Goal: Task Accomplishment & Management: Complete application form

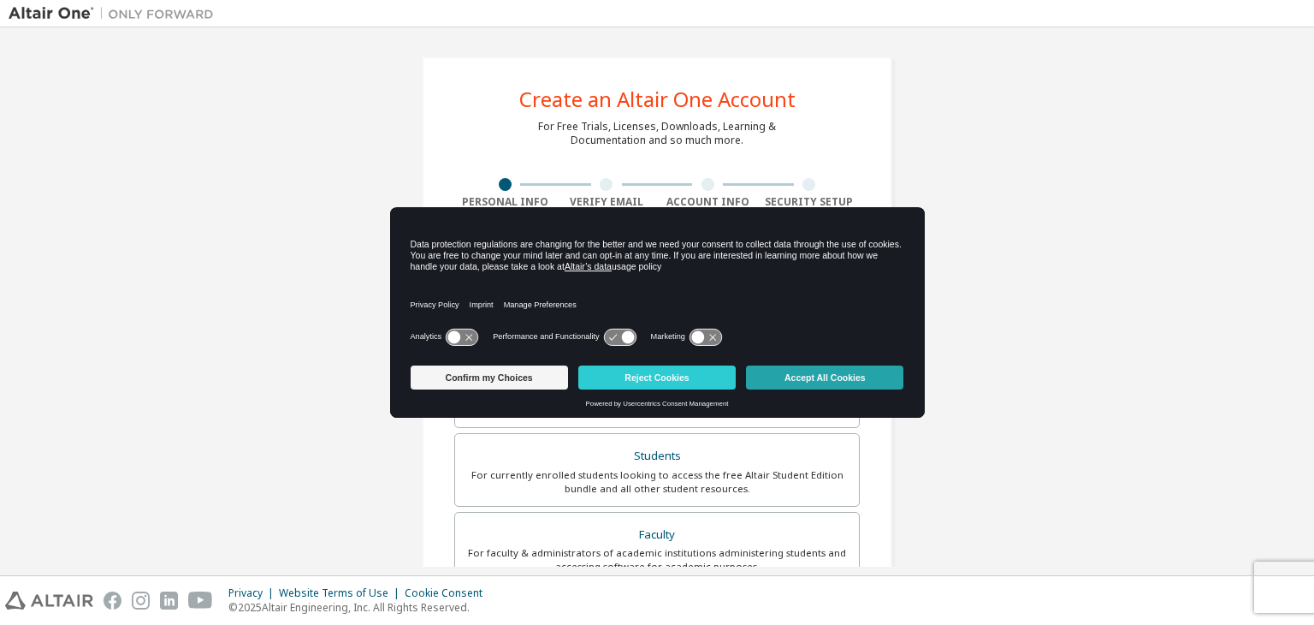
click at [870, 377] on button "Accept All Cookies" at bounding box center [824, 377] width 157 height 24
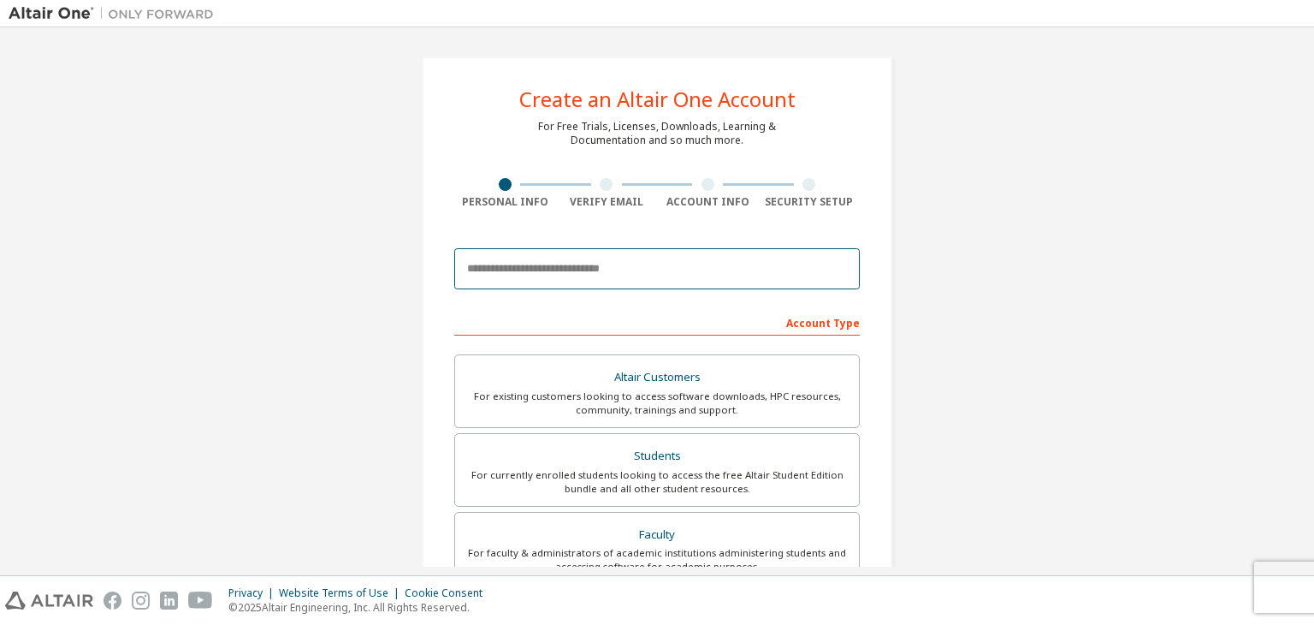
click at [542, 272] on input "email" at bounding box center [657, 268] width 406 height 41
drag, startPoint x: 548, startPoint y: 269, endPoint x: 525, endPoint y: 263, distance: 22.8
paste input "**********"
click at [460, 266] on input "**********" at bounding box center [657, 268] width 406 height 41
type input "**********"
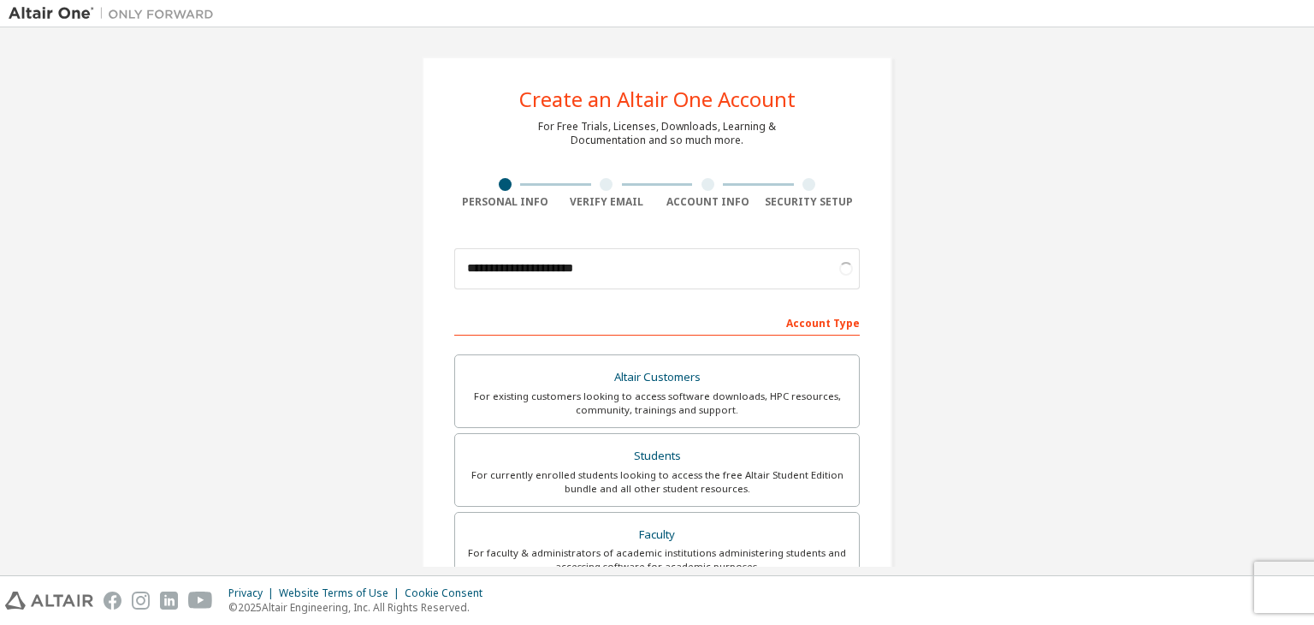
click at [584, 309] on div "Account Type" at bounding box center [657, 321] width 406 height 27
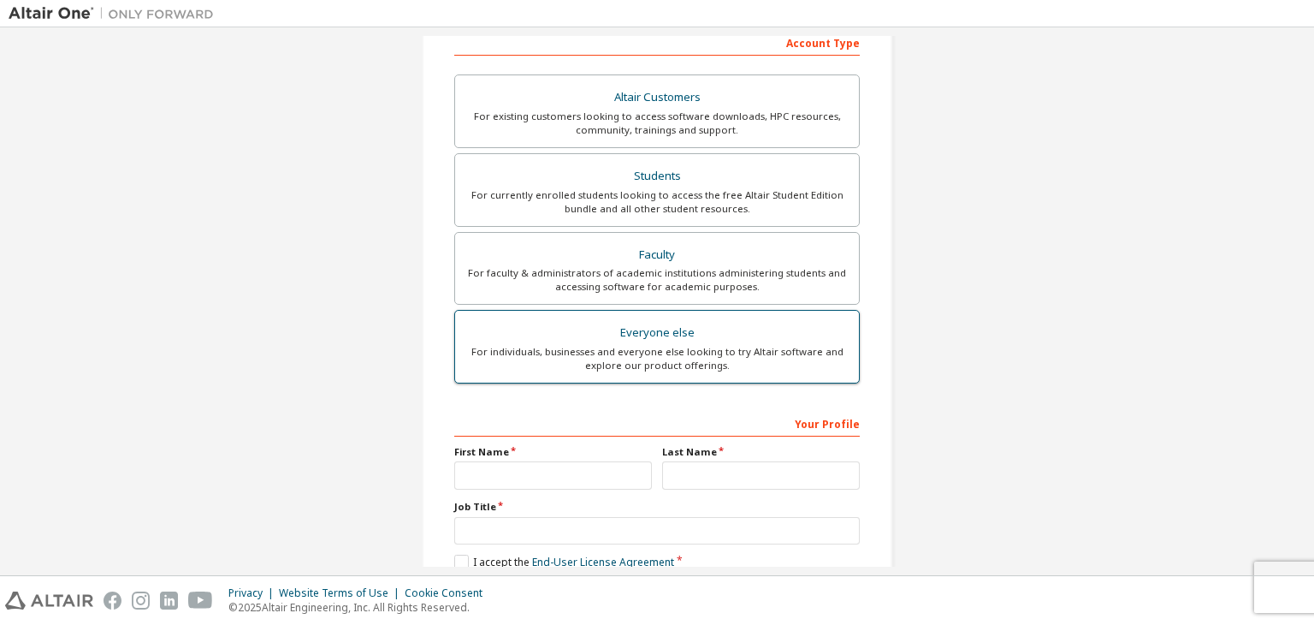
scroll to position [342, 0]
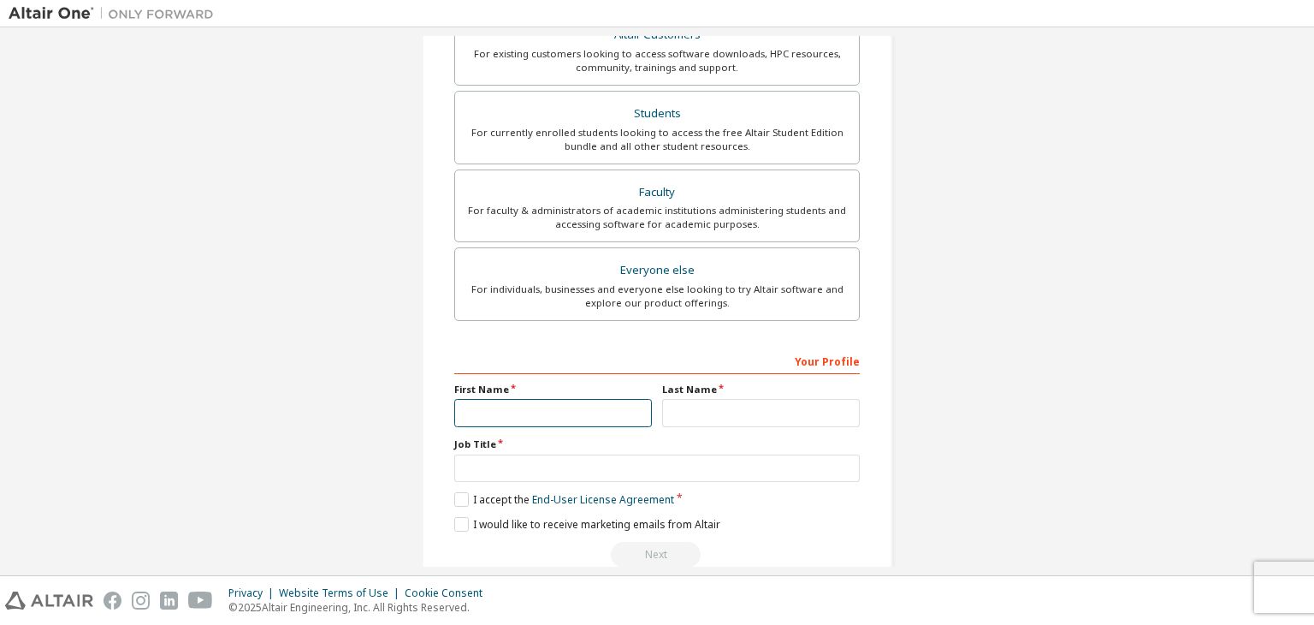
click at [554, 411] on input "text" at bounding box center [553, 413] width 198 height 28
type input "****"
type input "*****"
click at [696, 403] on input "text" at bounding box center [761, 413] width 198 height 28
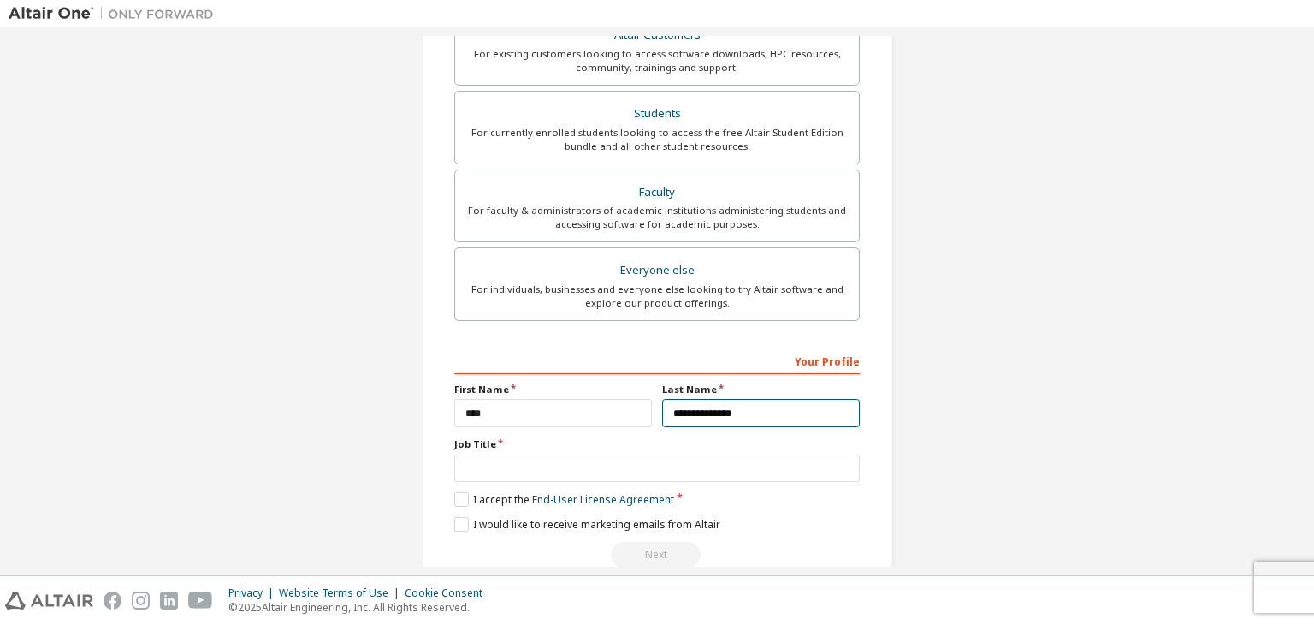
type input "**********"
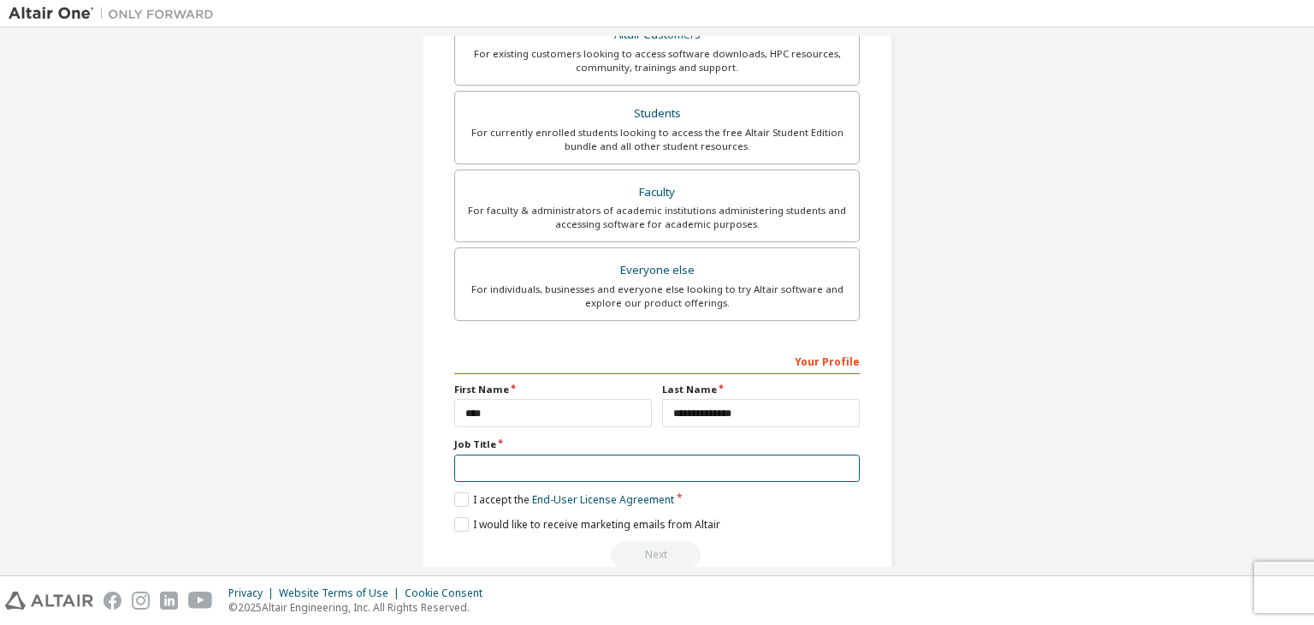
click at [607, 462] on input "text" at bounding box center [657, 468] width 406 height 28
type input "********"
click at [461, 498] on label "I accept the End-User License Agreement" at bounding box center [564, 499] width 220 height 15
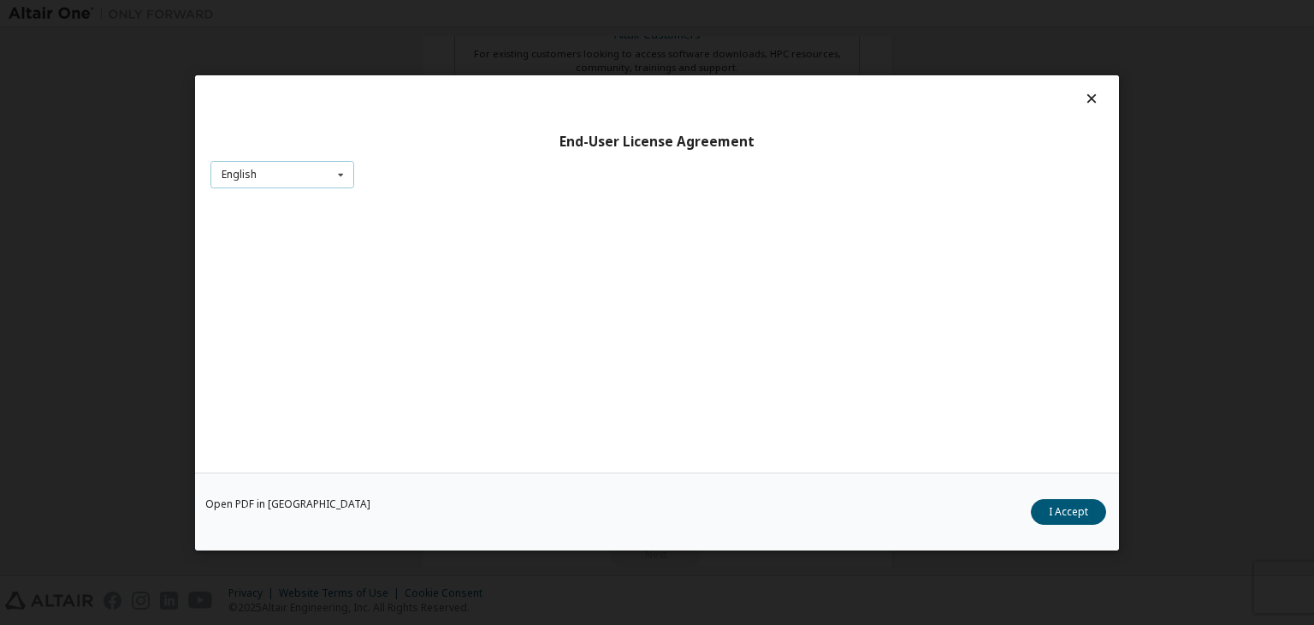
click at [322, 175] on div "English English Chinese French German Japanese Korean Portuguese" at bounding box center [282, 174] width 144 height 28
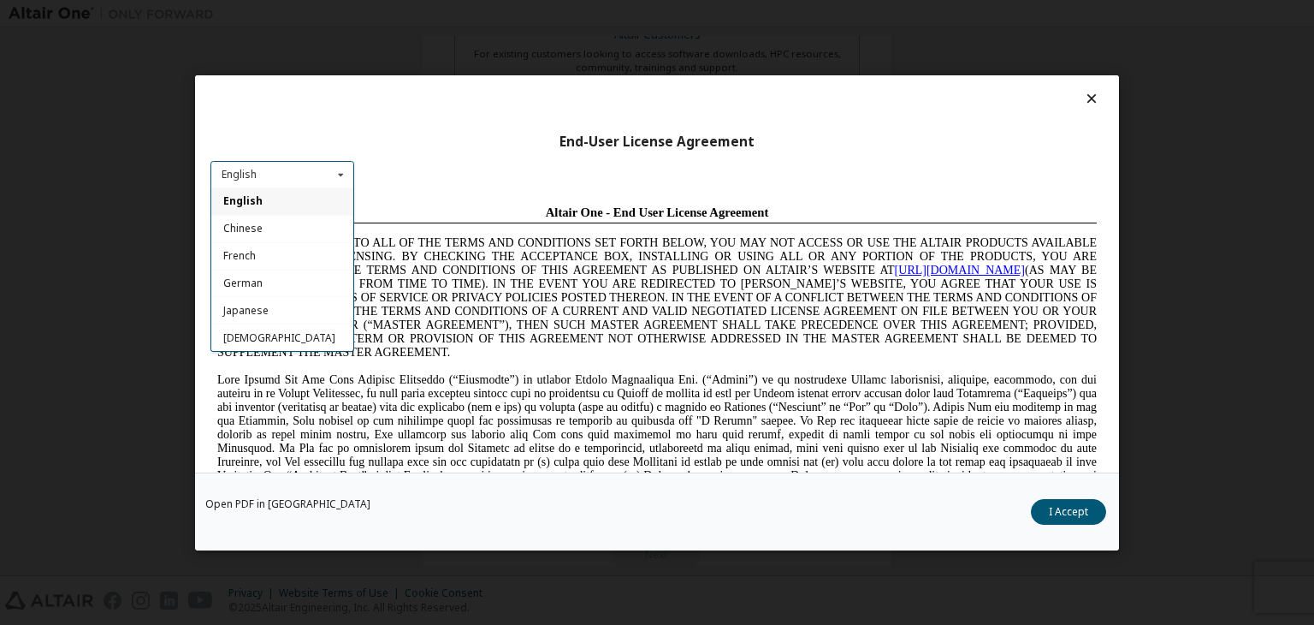
scroll to position [0, 0]
click at [322, 175] on div "English English Chinese French German Japanese Korean Portuguese" at bounding box center [282, 174] width 144 height 28
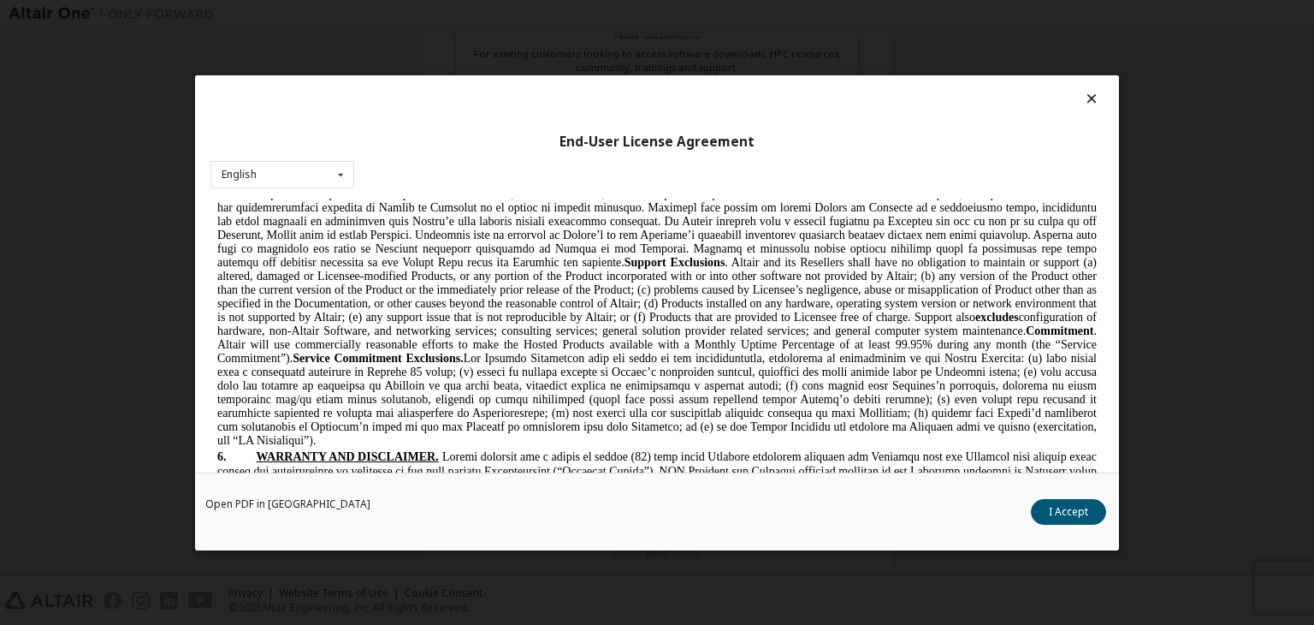
scroll to position [2395, 0]
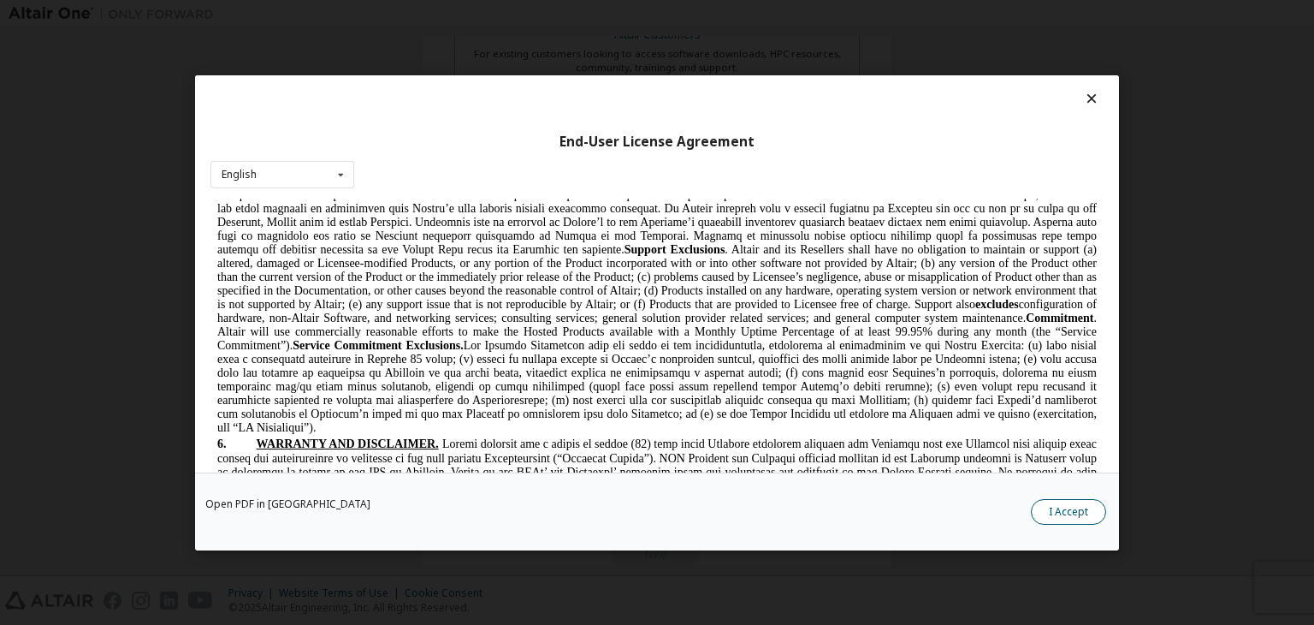
click at [1090, 500] on button "I Accept" at bounding box center [1068, 512] width 75 height 26
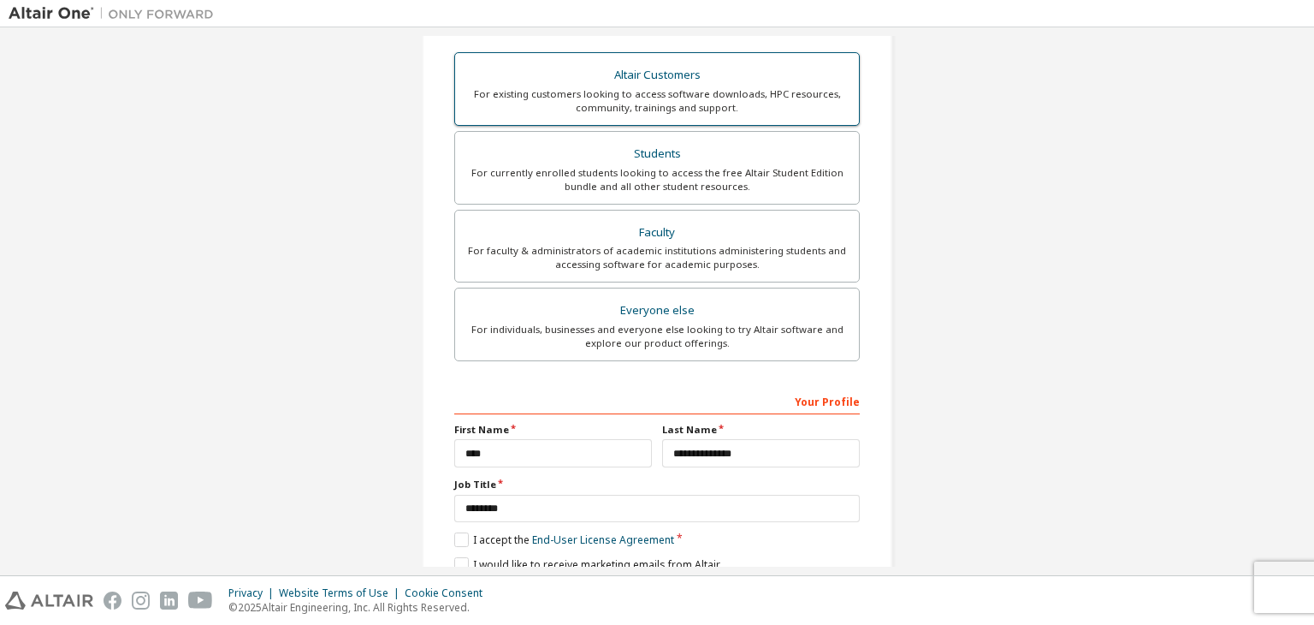
scroll to position [171, 0]
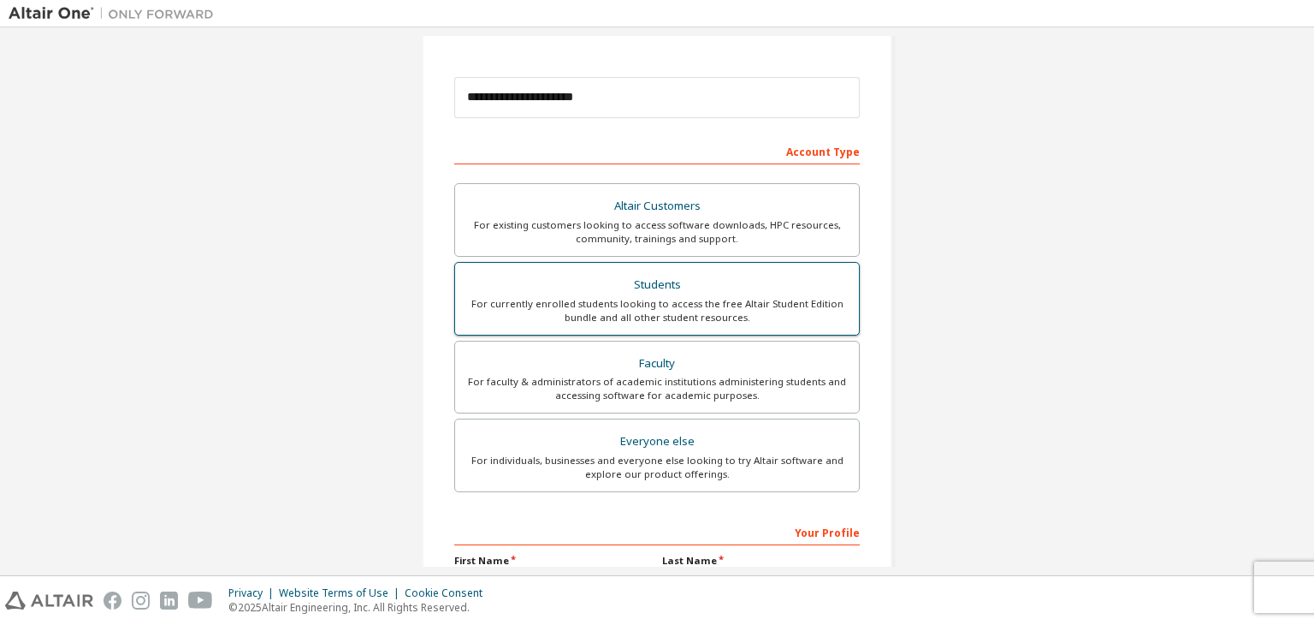
click at [670, 293] on div "Students" at bounding box center [656, 285] width 383 height 24
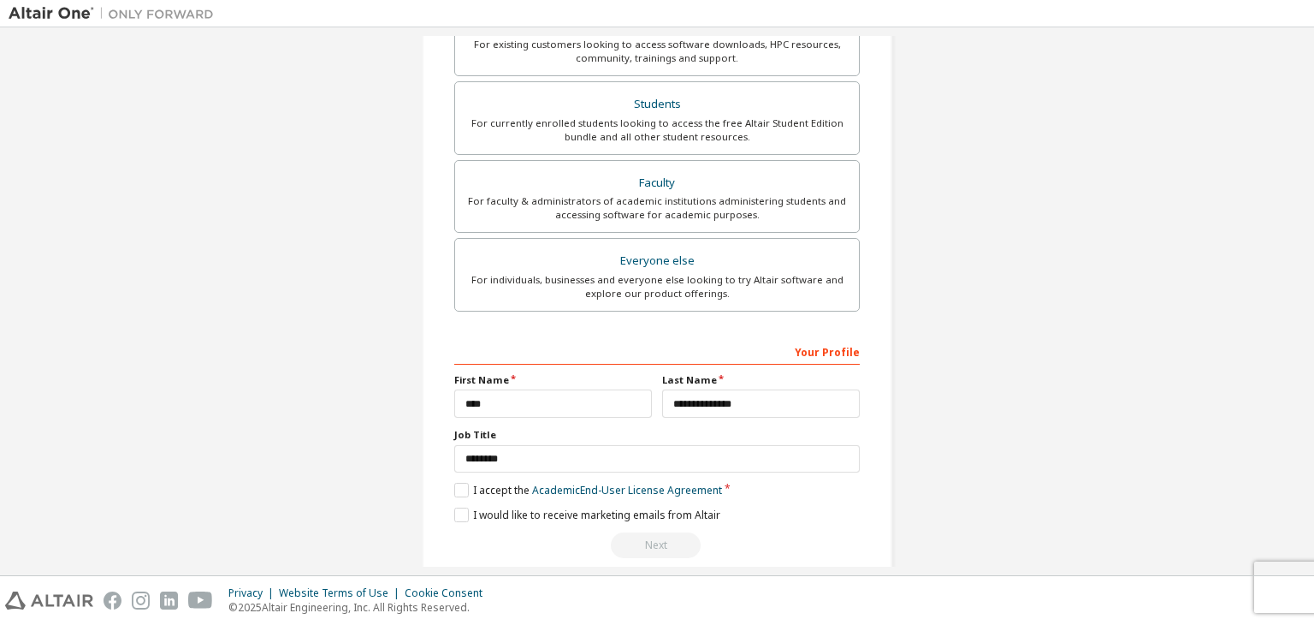
scroll to position [372, 0]
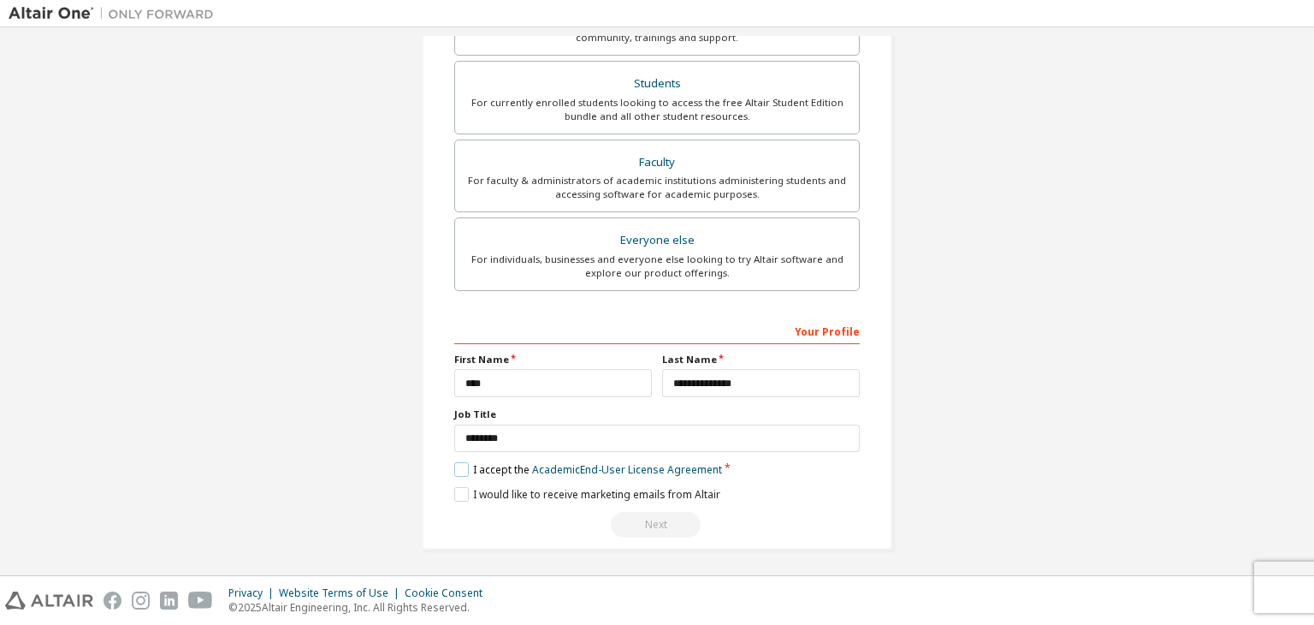
click at [454, 462] on label "I accept the Academic End-User License Agreement" at bounding box center [588, 469] width 268 height 15
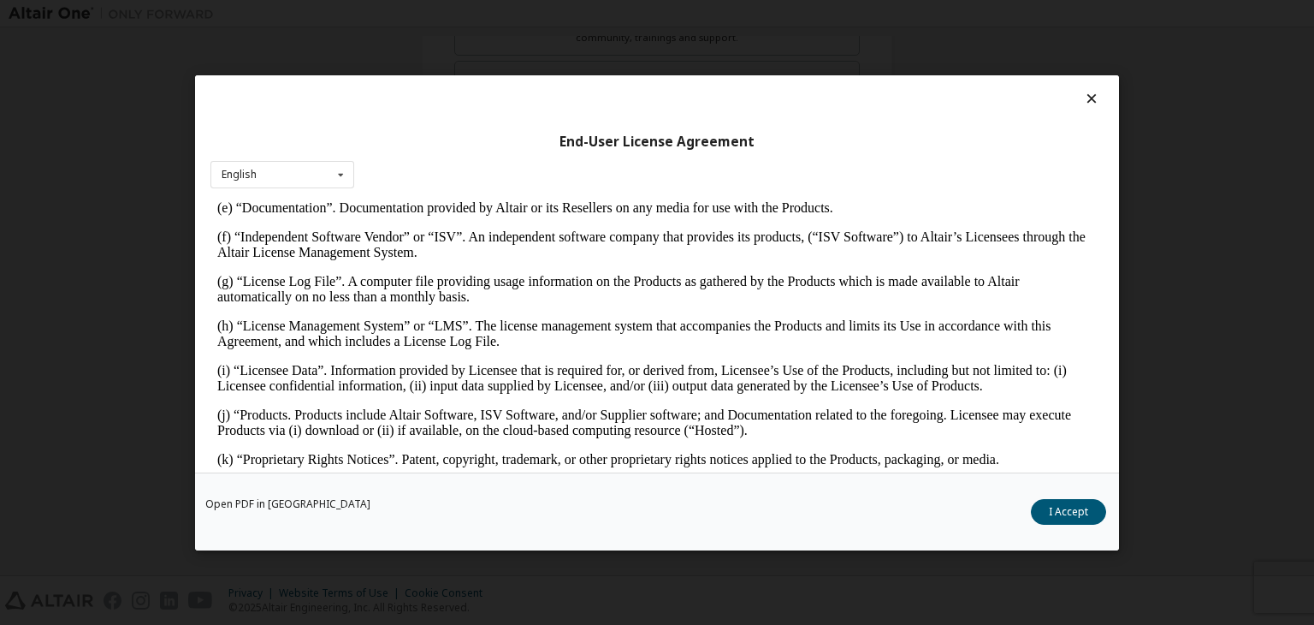
scroll to position [684, 0]
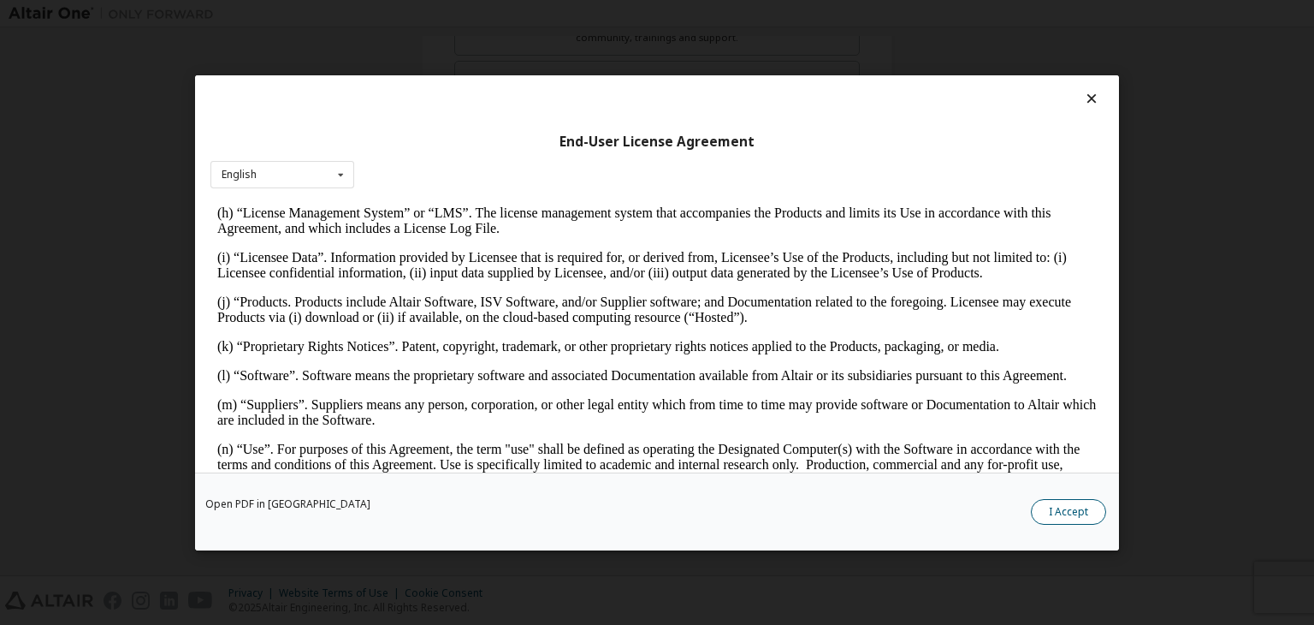
click at [1039, 504] on button "I Accept" at bounding box center [1068, 512] width 75 height 26
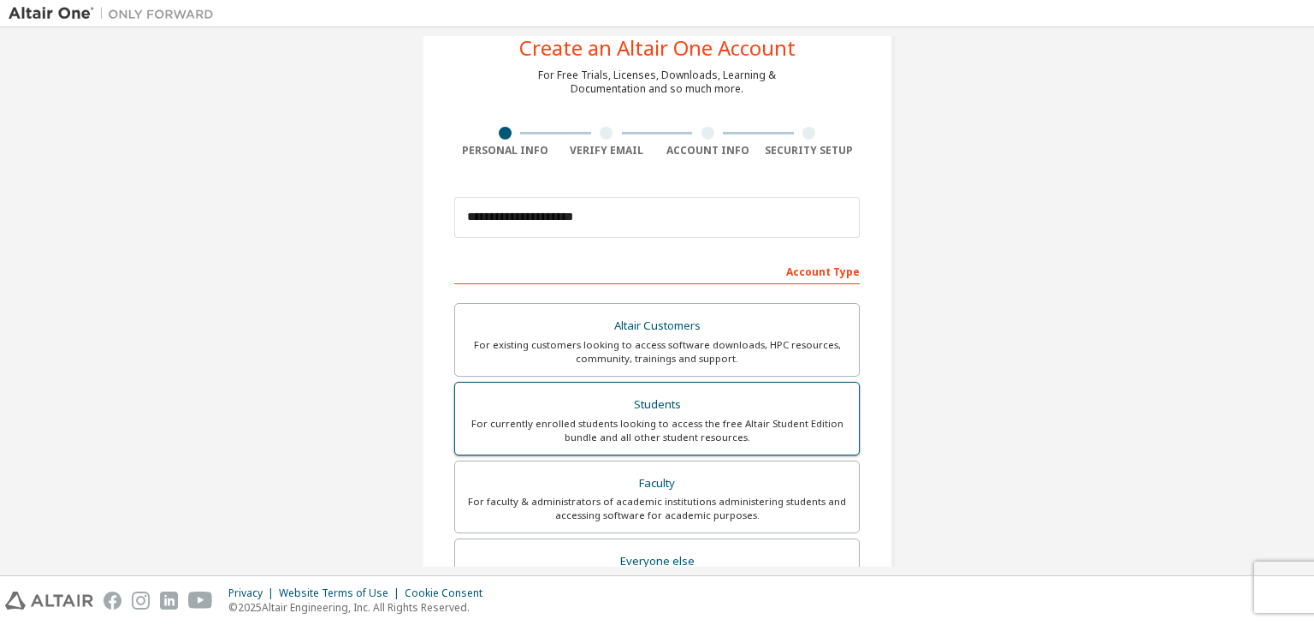
scroll to position [372, 0]
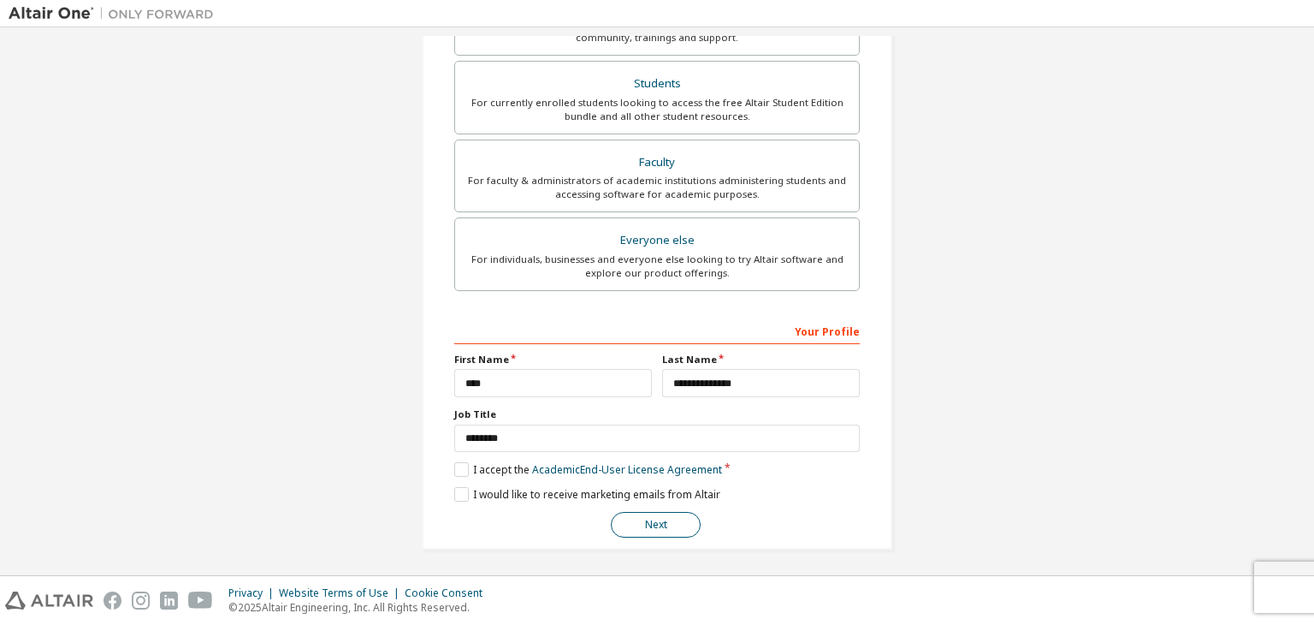
click at [654, 512] on button "Next" at bounding box center [656, 525] width 90 height 26
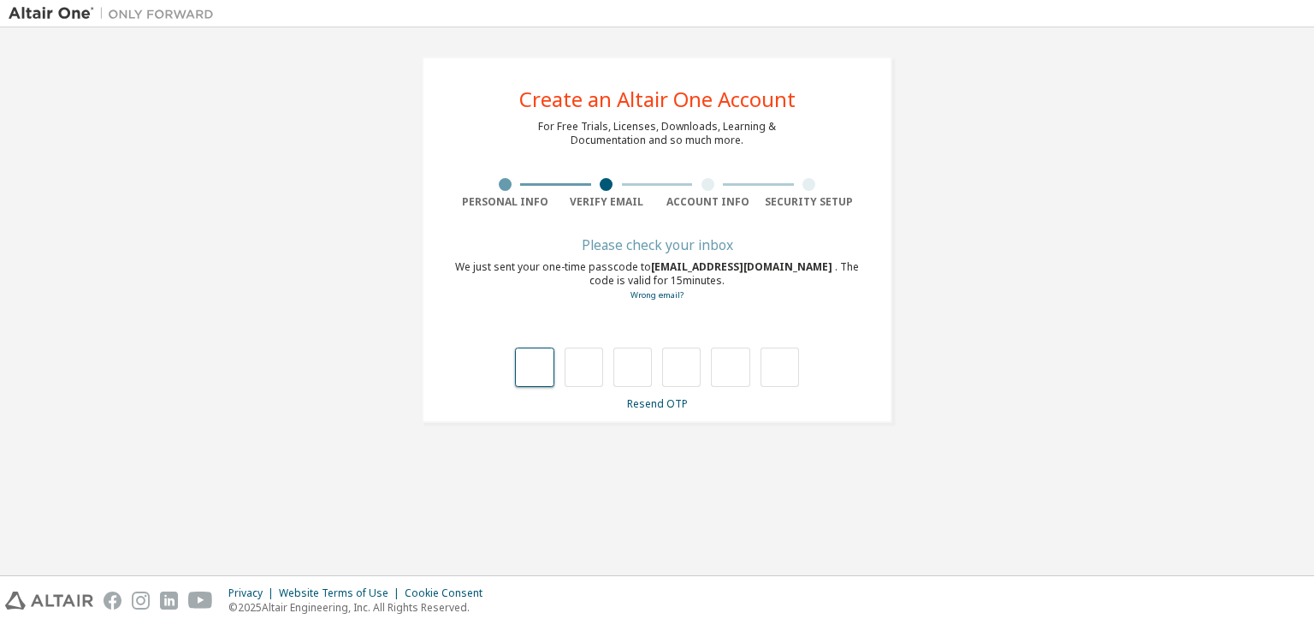
type input "*"
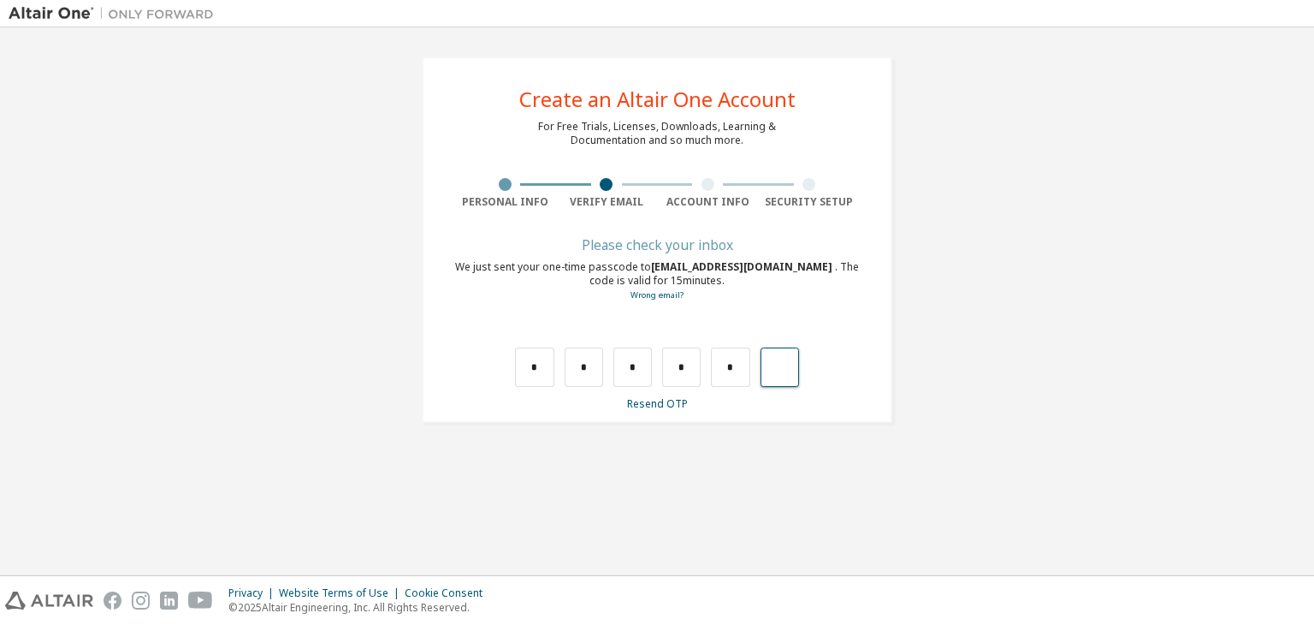
type input "*"
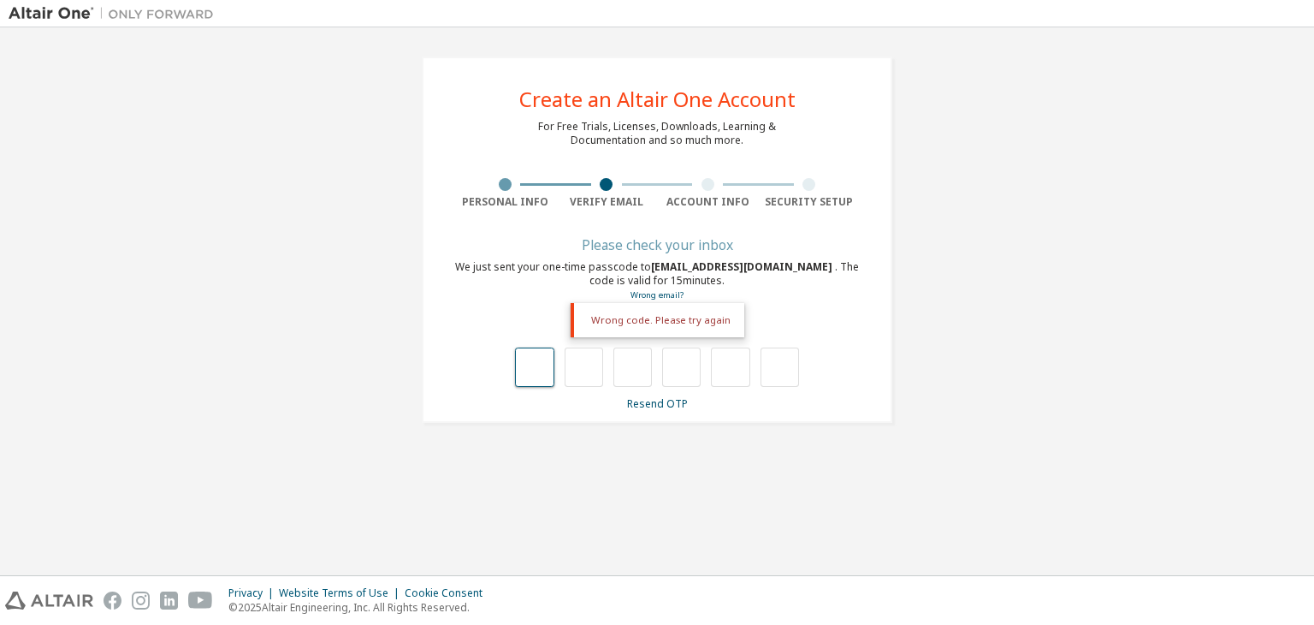
click at [540, 359] on input "text" at bounding box center [534, 366] width 38 height 39
type input "*"
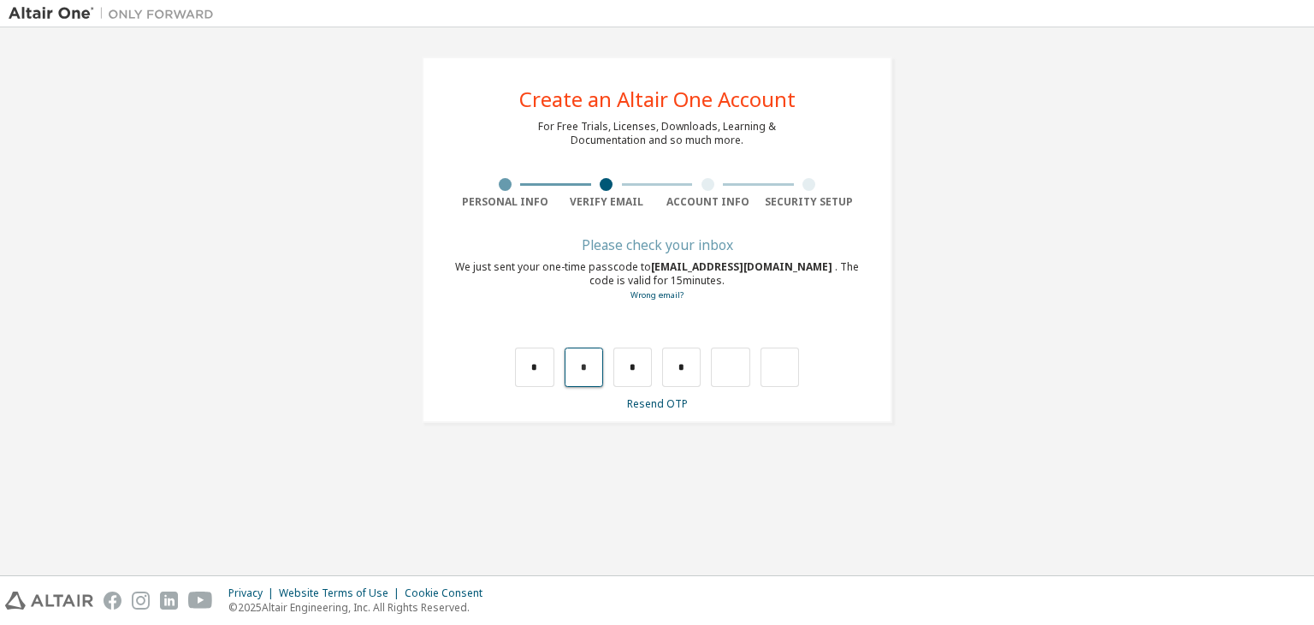
click at [592, 371] on input "*" at bounding box center [584, 366] width 38 height 39
type input "*"
click at [588, 364] on input "*" at bounding box center [584, 366] width 38 height 39
type input "*"
click at [588, 364] on input "*" at bounding box center [584, 366] width 38 height 39
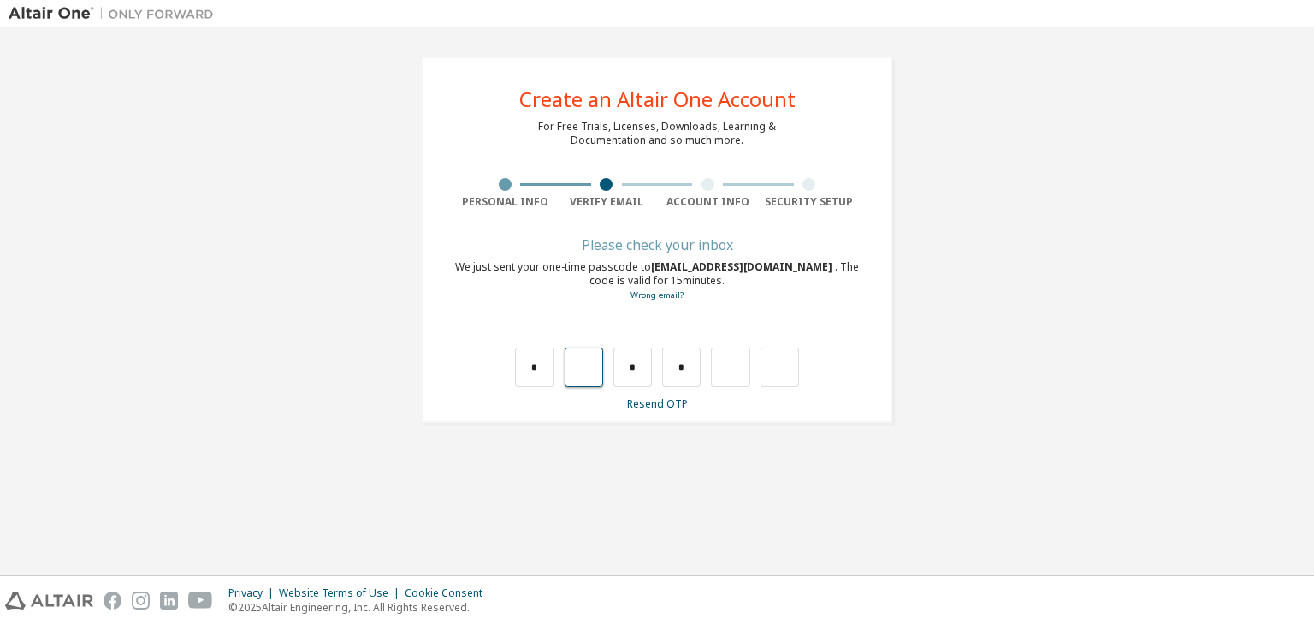
type input "*"
click at [584, 370] on input "*" at bounding box center [584, 366] width 38 height 39
click at [588, 370] on input "*" at bounding box center [584, 366] width 38 height 39
click at [644, 401] on link "Resend OTP" at bounding box center [657, 403] width 61 height 15
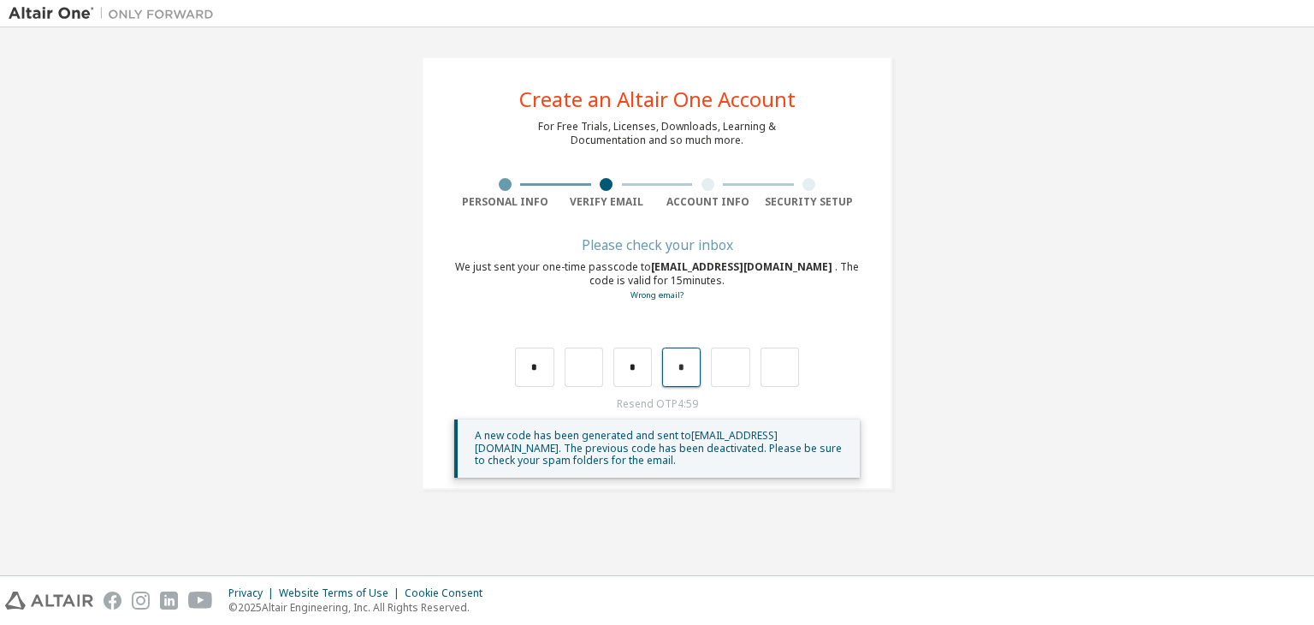
click at [681, 374] on input "*" at bounding box center [681, 366] width 38 height 39
click at [689, 370] on input "*" at bounding box center [681, 366] width 38 height 39
click at [548, 357] on input "*" at bounding box center [534, 366] width 38 height 39
type input "*"
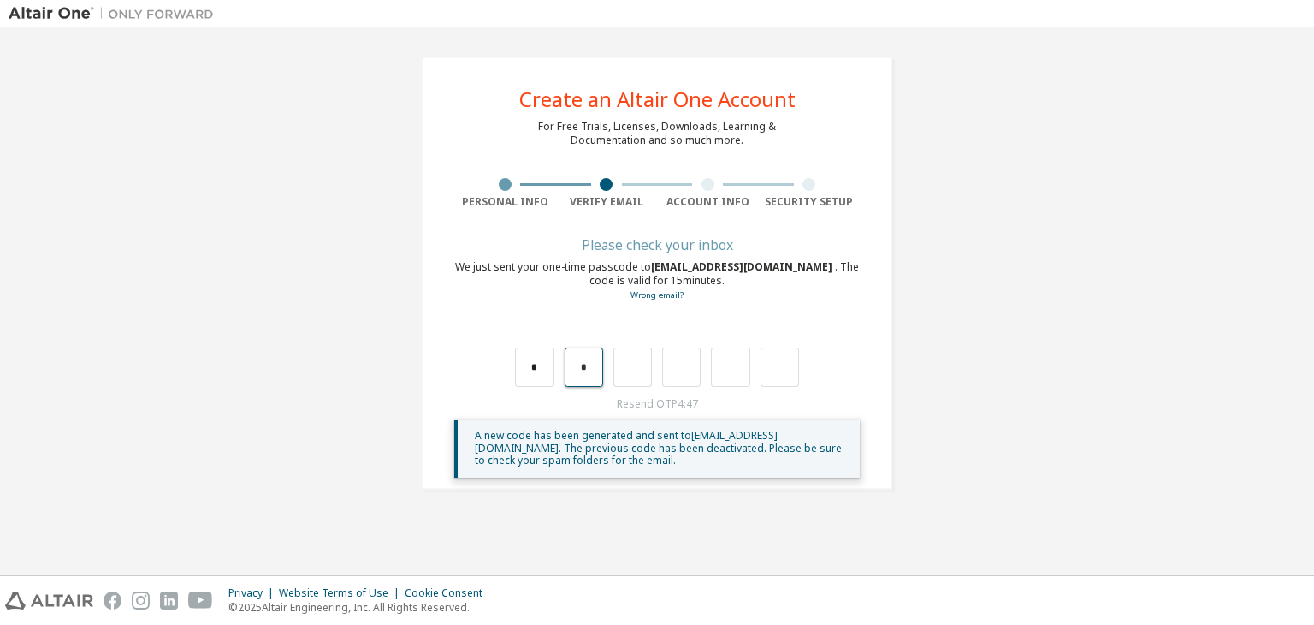
click at [595, 367] on input "*" at bounding box center [584, 366] width 38 height 39
type input "*"
click at [593, 364] on input "*" at bounding box center [584, 366] width 38 height 39
type input "*"
click at [593, 364] on input "*" at bounding box center [584, 366] width 38 height 39
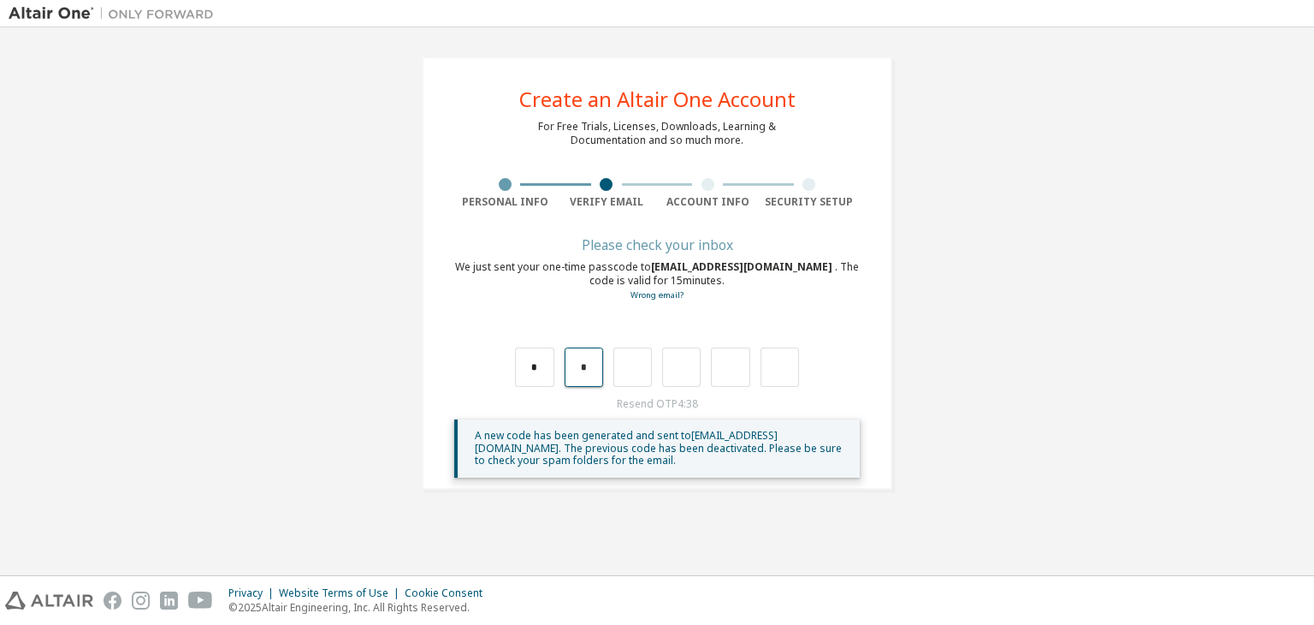
click at [596, 365] on input "*" at bounding box center [584, 366] width 38 height 39
drag, startPoint x: 595, startPoint y: 364, endPoint x: 572, endPoint y: 364, distance: 22.3
click at [572, 364] on input "*" at bounding box center [584, 366] width 38 height 39
type input "*"
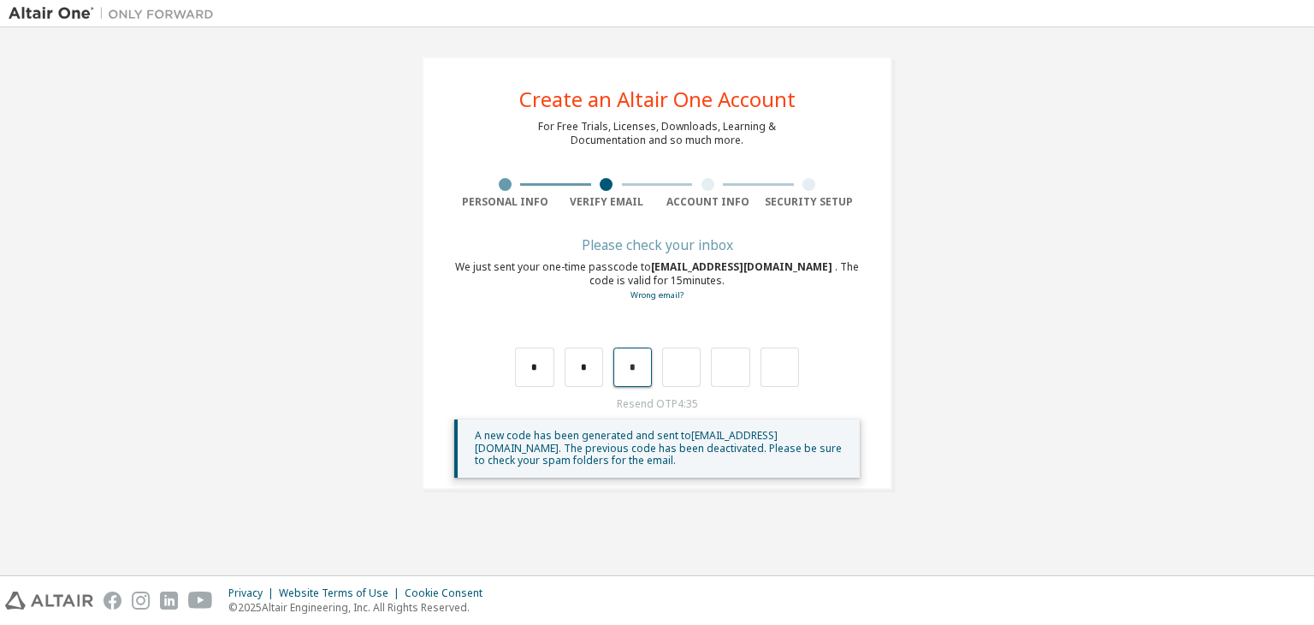
click at [638, 370] on input "*" at bounding box center [632, 366] width 38 height 39
click at [616, 371] on input "text" at bounding box center [632, 366] width 38 height 39
type input "*"
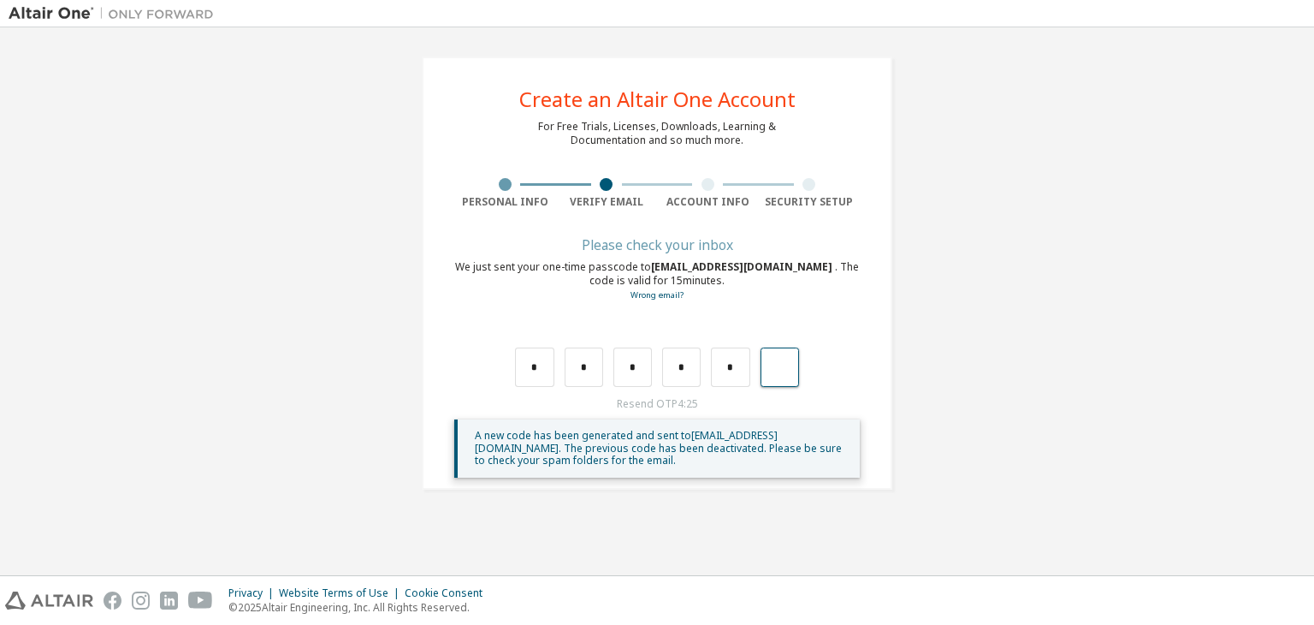
type input "*"
